Goal: Information Seeking & Learning: Learn about a topic

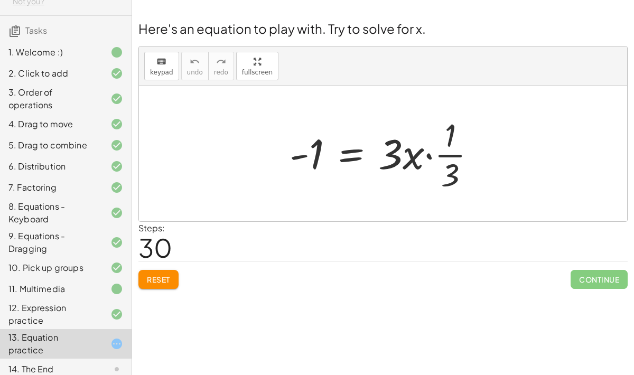
scroll to position [15, 0]
click at [601, 270] on span "Continue" at bounding box center [599, 279] width 57 height 19
click at [595, 270] on span "Continue" at bounding box center [599, 279] width 57 height 19
click at [87, 322] on div "14. The End" at bounding box center [50, 369] width 85 height 13
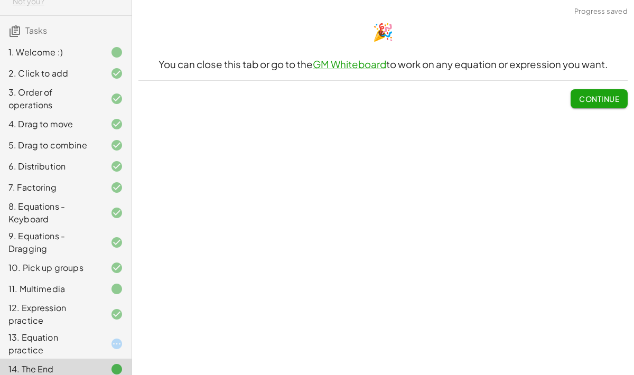
click at [111, 322] on div "13. Equation practice" at bounding box center [66, 344] width 132 height 30
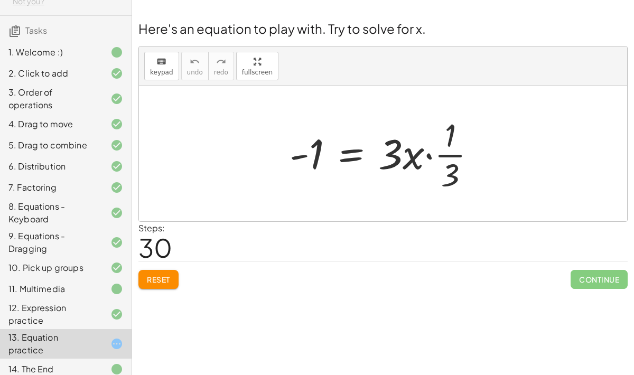
scroll to position [24, 0]
click at [164, 275] on span "Reset" at bounding box center [158, 280] width 23 height 10
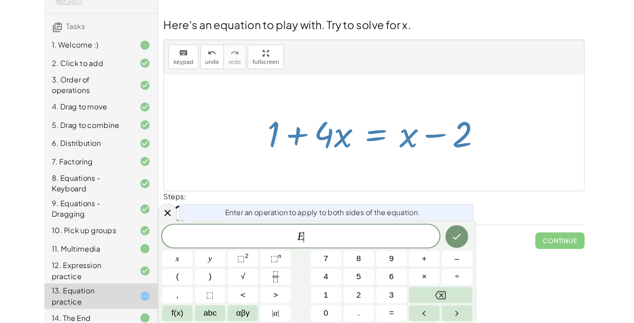
scroll to position [32, 0]
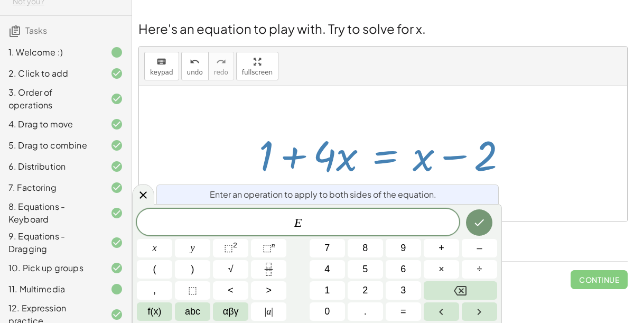
click at [476, 249] on button "–" at bounding box center [479, 248] width 35 height 18
click at [363, 294] on span "2" at bounding box center [365, 290] width 5 height 14
click at [474, 228] on icon "Done" at bounding box center [479, 222] width 13 height 13
click at [373, 290] on button "2" at bounding box center [365, 290] width 35 height 18
click at [368, 285] on button "2" at bounding box center [365, 290] width 35 height 18
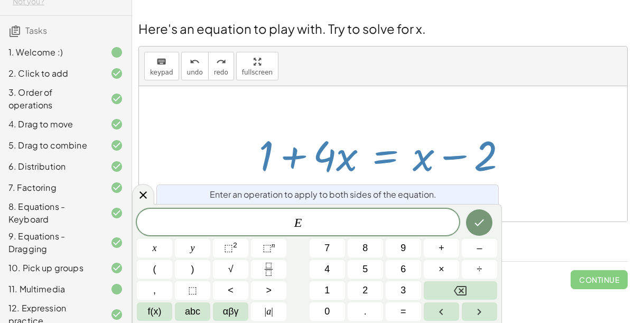
click at [439, 249] on span "+" at bounding box center [442, 248] width 6 height 14
click at [361, 294] on button "2" at bounding box center [365, 290] width 35 height 18
click at [472, 225] on button "Done" at bounding box center [479, 222] width 26 height 26
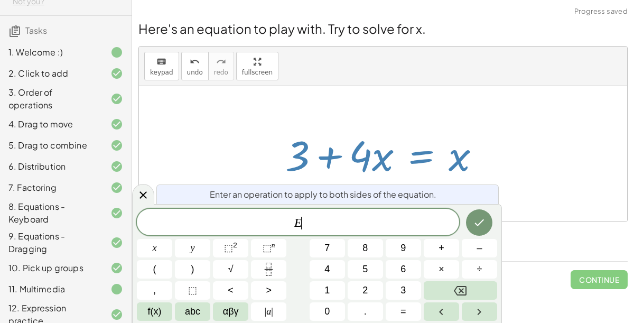
click at [481, 271] on span "÷" at bounding box center [479, 269] width 5 height 14
click at [324, 268] on button "4" at bounding box center [327, 269] width 35 height 18
click at [155, 245] on span "x" at bounding box center [155, 248] width 4 height 14
click at [470, 227] on button "Done" at bounding box center [479, 222] width 26 height 26
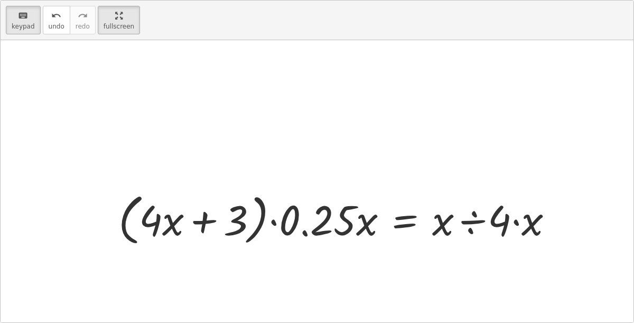
scroll to position [61, 0]
